Goal: Task Accomplishment & Management: Manage account settings

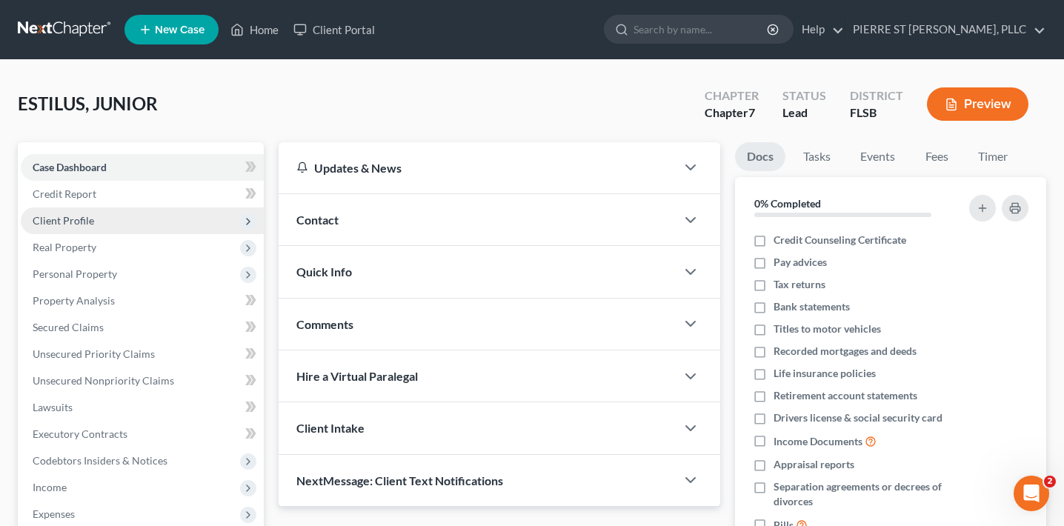
click at [140, 214] on span "Client Profile" at bounding box center [142, 220] width 243 height 27
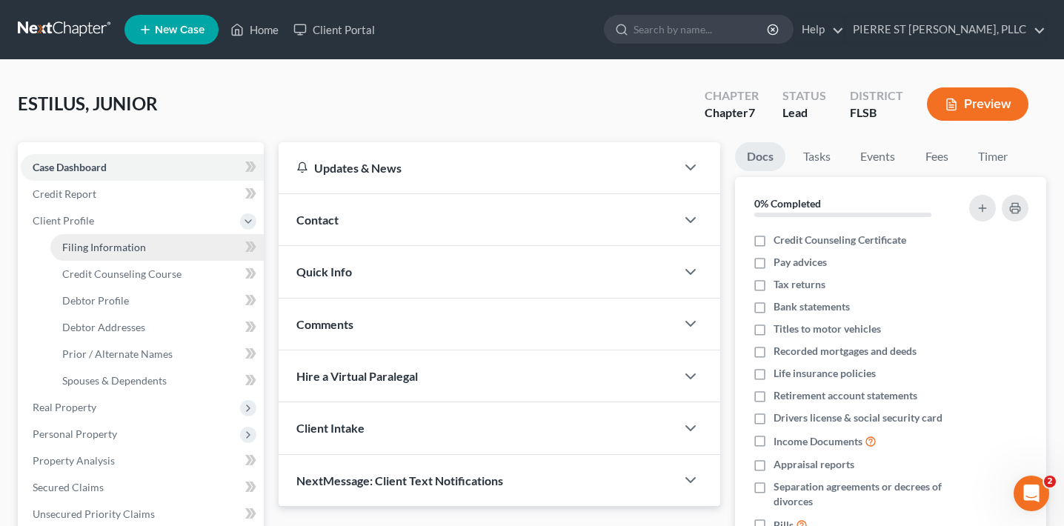
click at [137, 248] on span "Filing Information" at bounding box center [104, 247] width 84 height 13
select select "1"
select select "0"
select select "9"
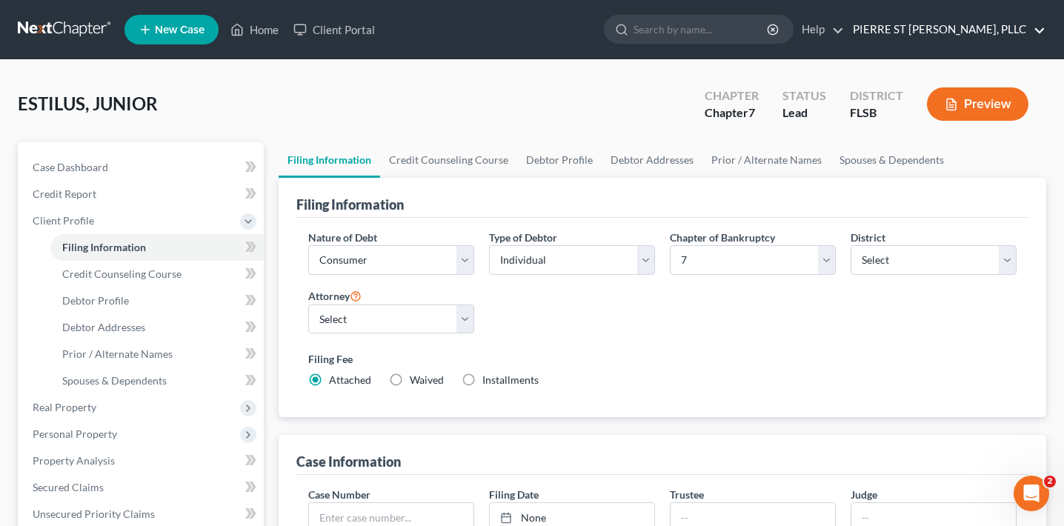
click at [967, 33] on link "PIERRE ST [PERSON_NAME], PLLC" at bounding box center [945, 29] width 200 height 27
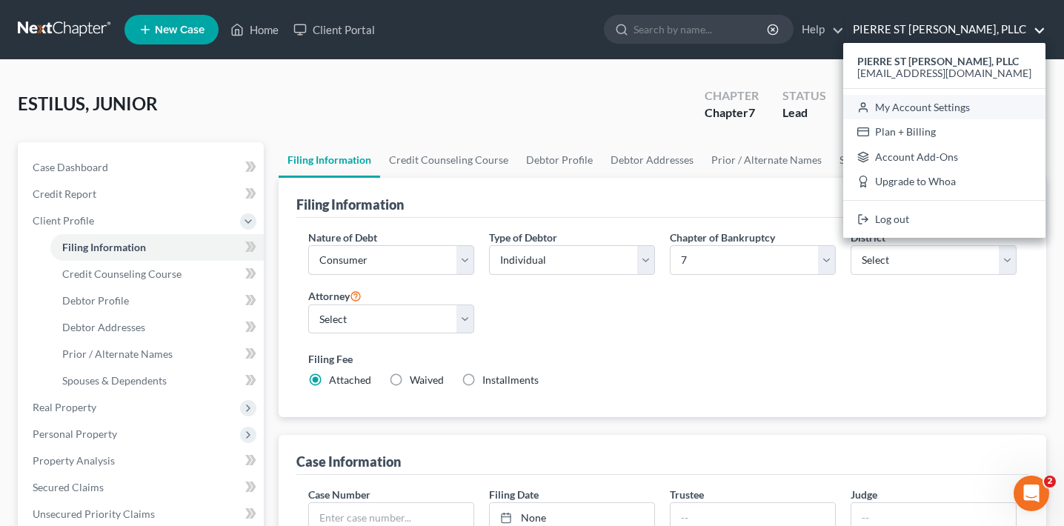
click at [950, 115] on link "My Account Settings" at bounding box center [944, 107] width 202 height 25
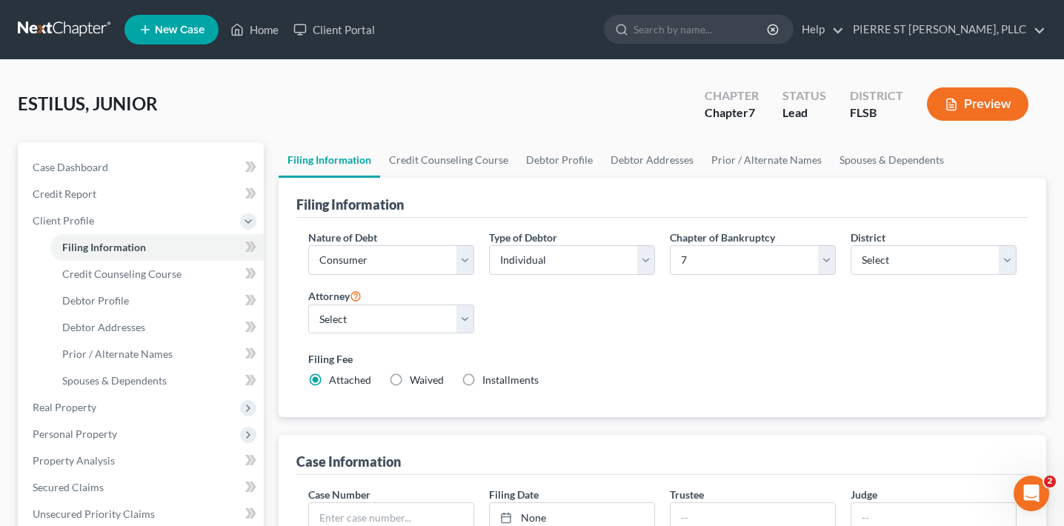
select select "17"
select select "24"
select select "9"
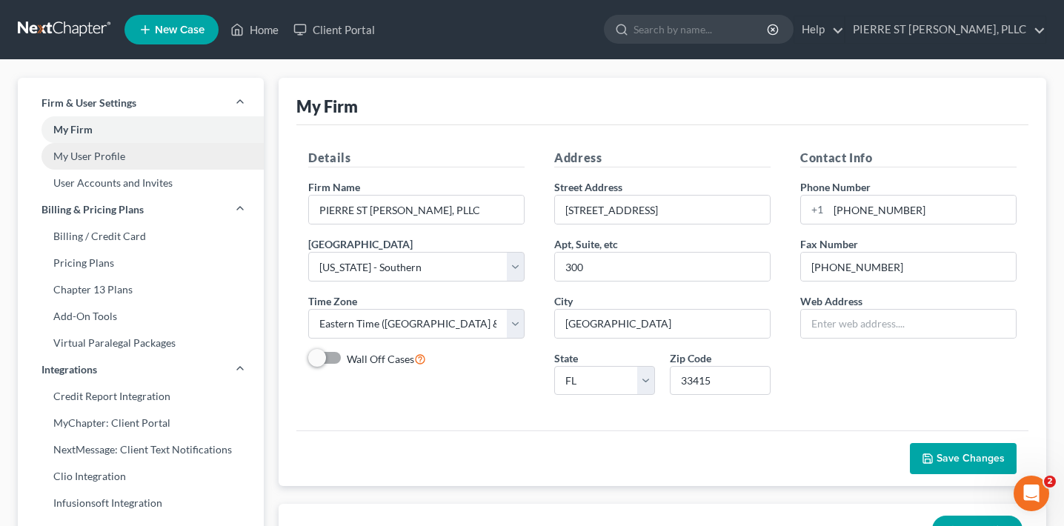
click at [119, 159] on link "My User Profile" at bounding box center [141, 156] width 246 height 27
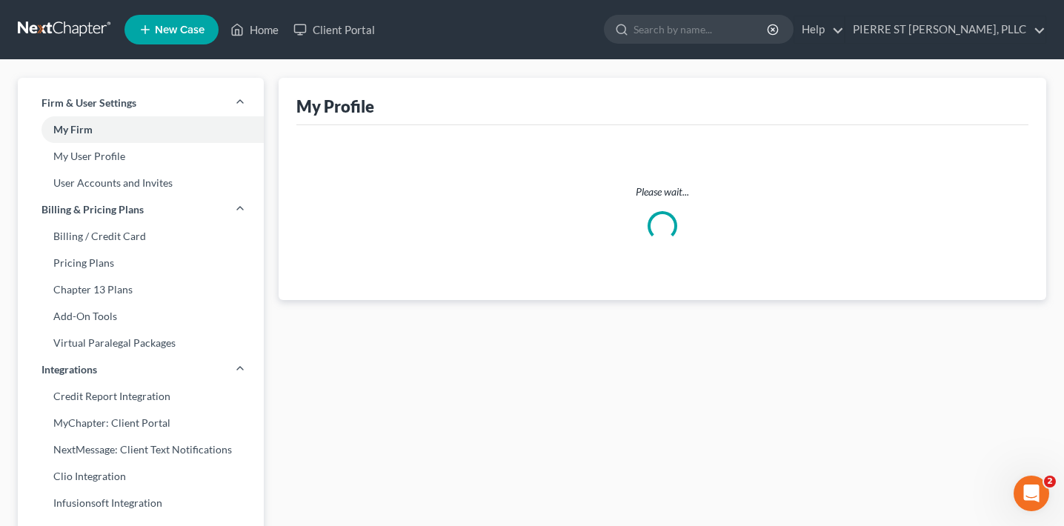
select select "9"
select select "17"
select select "attorney"
select select "1"
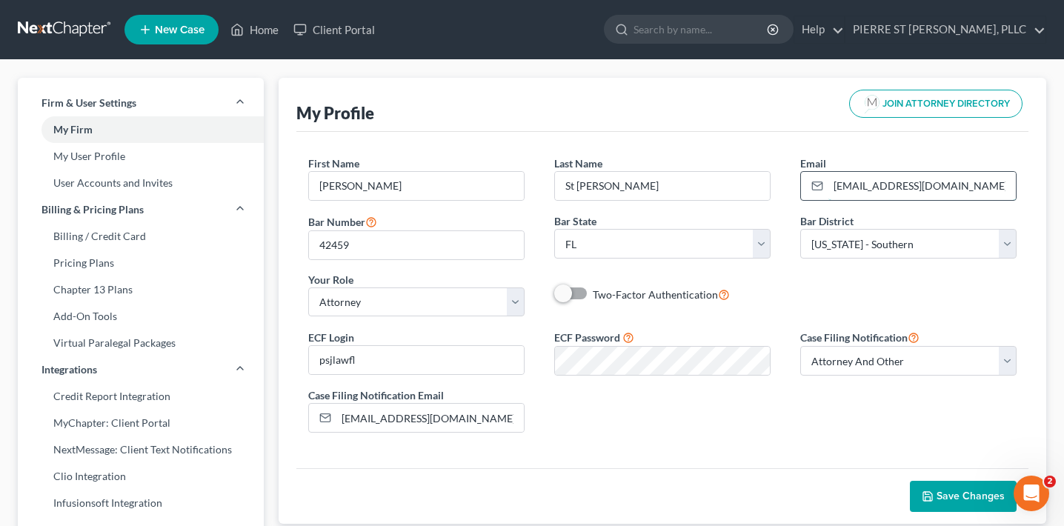
click at [880, 184] on input "[EMAIL_ADDRESS][DOMAIN_NAME]" at bounding box center [921, 186] width 187 height 28
